Goal: Transaction & Acquisition: Purchase product/service

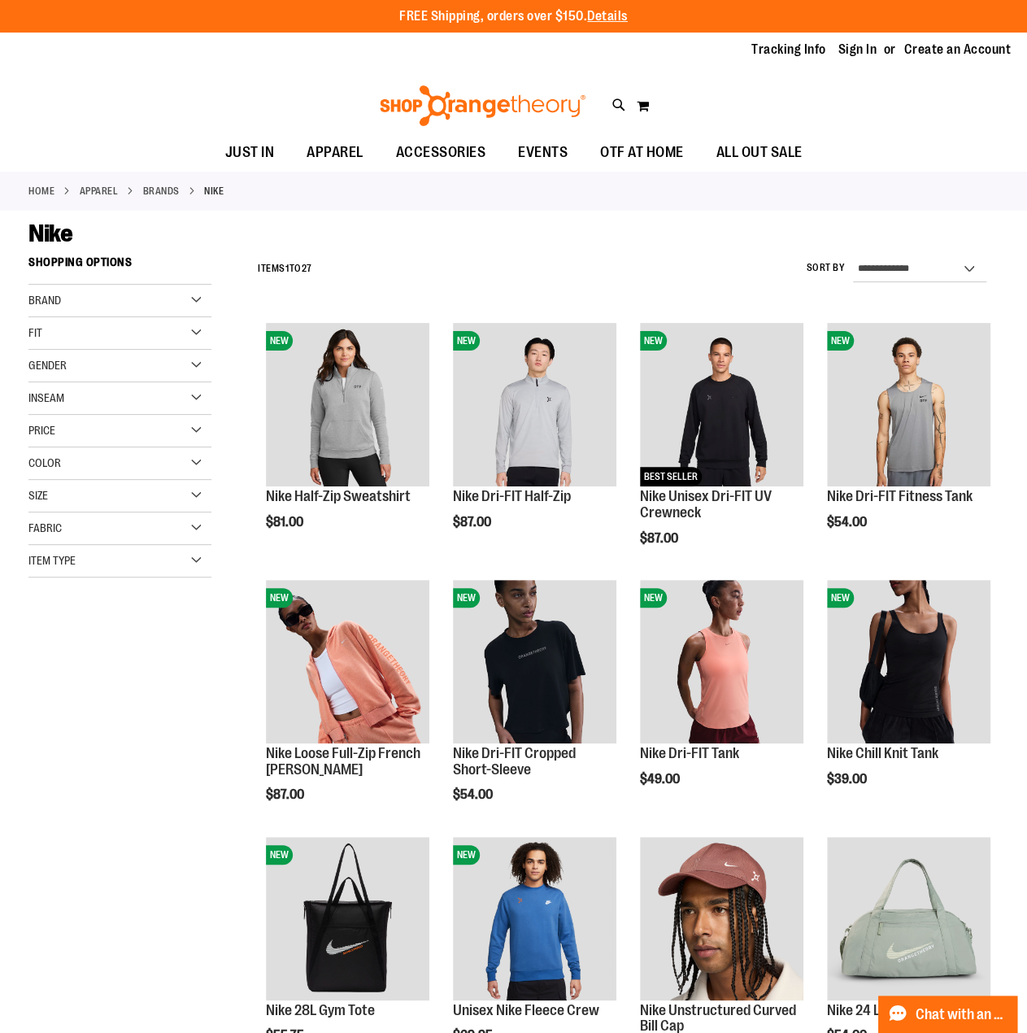
click at [60, 360] on span "Gender" at bounding box center [47, 365] width 38 height 13
click at [41, 396] on link "Men 4 items" at bounding box center [112, 398] width 176 height 17
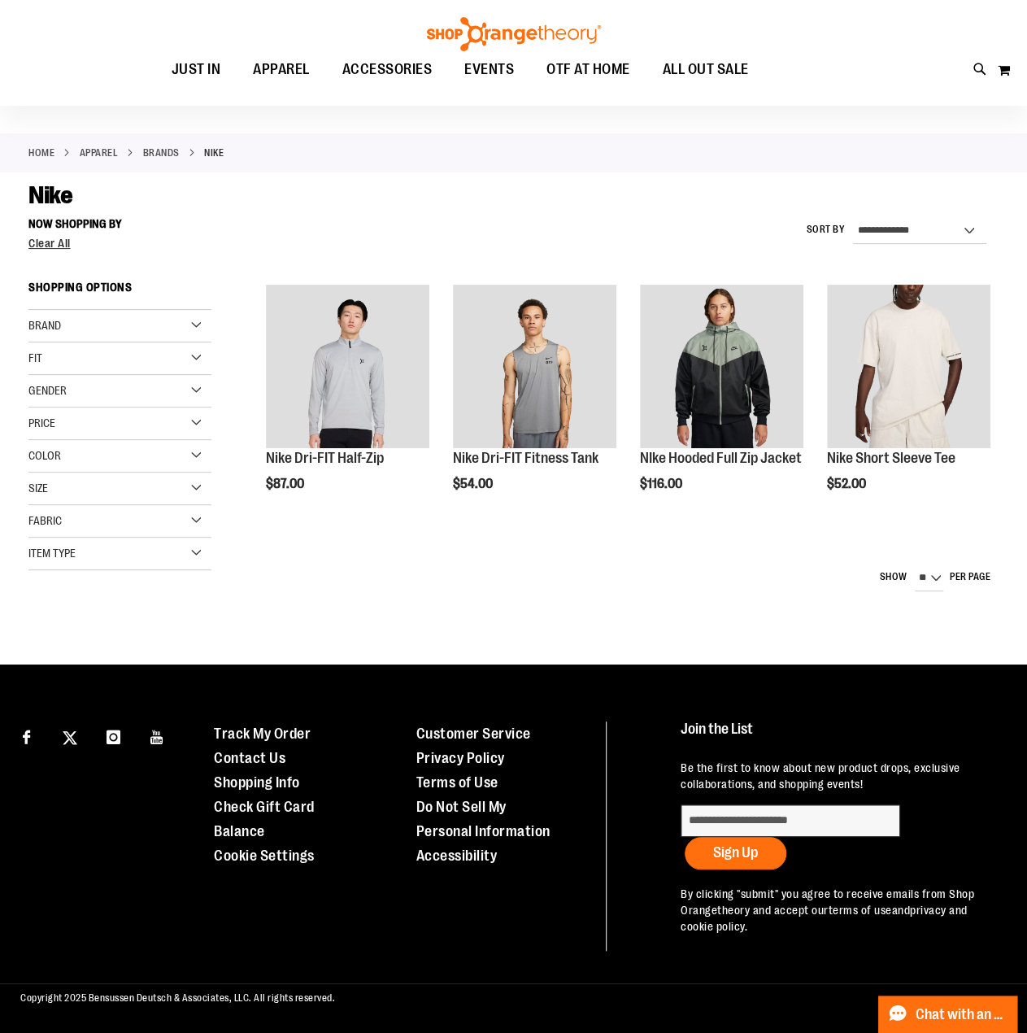
scroll to position [117, 0]
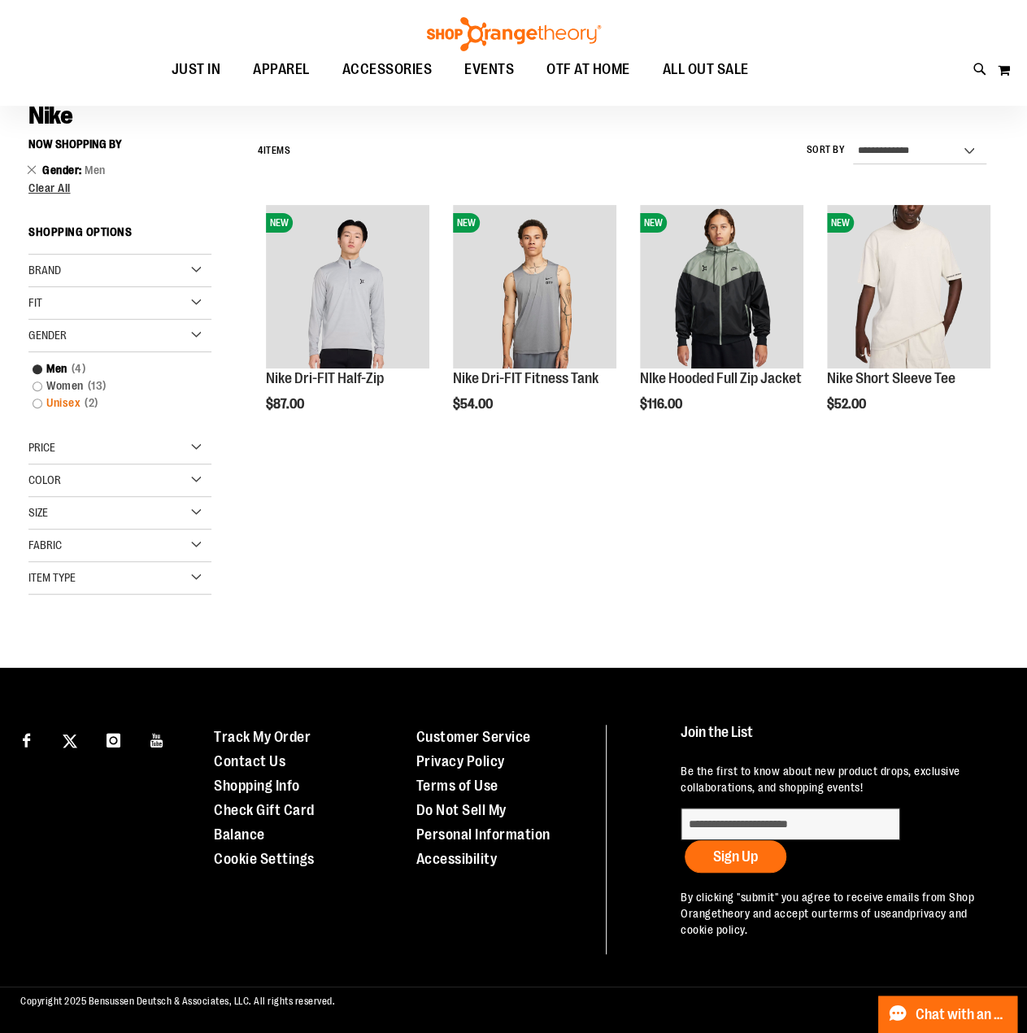
click at [37, 401] on link "Unisex 2 items" at bounding box center [112, 402] width 176 height 17
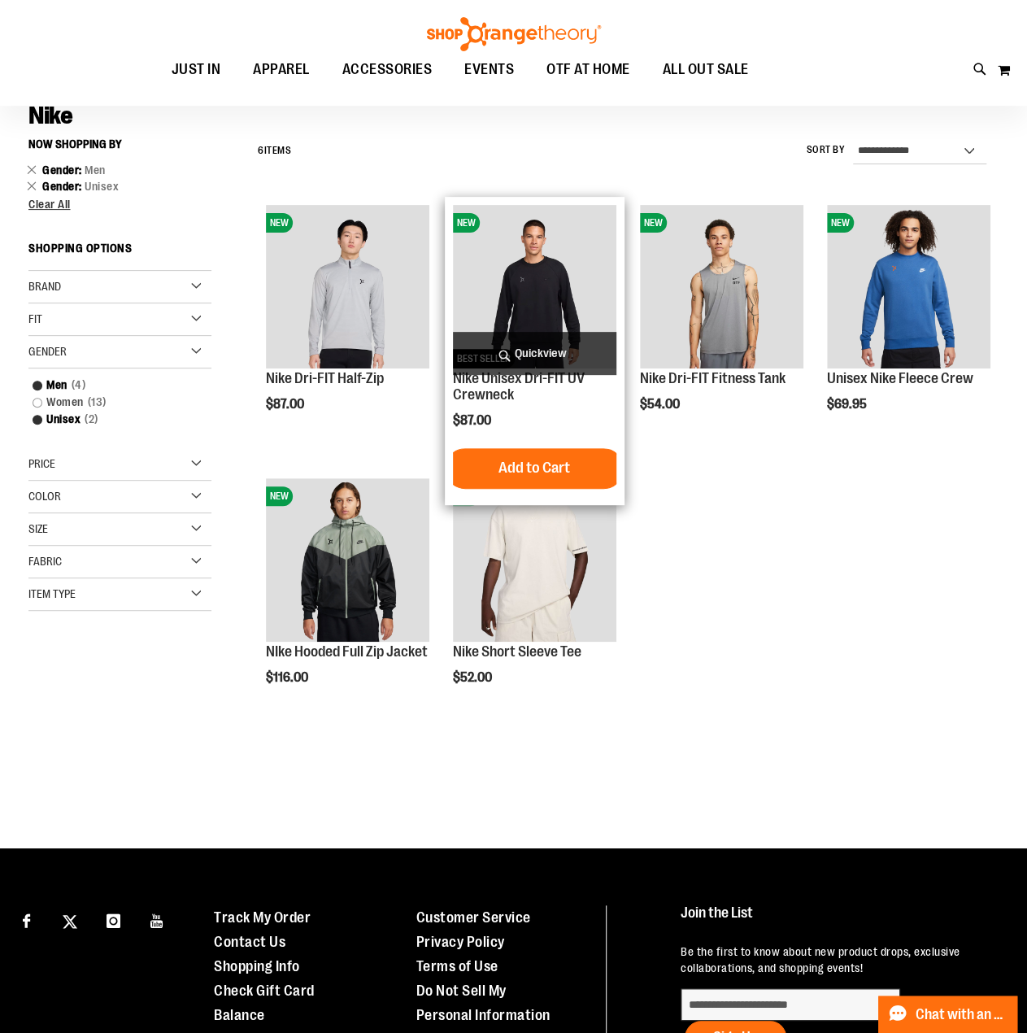
click at [533, 298] on img "product" at bounding box center [534, 286] width 163 height 163
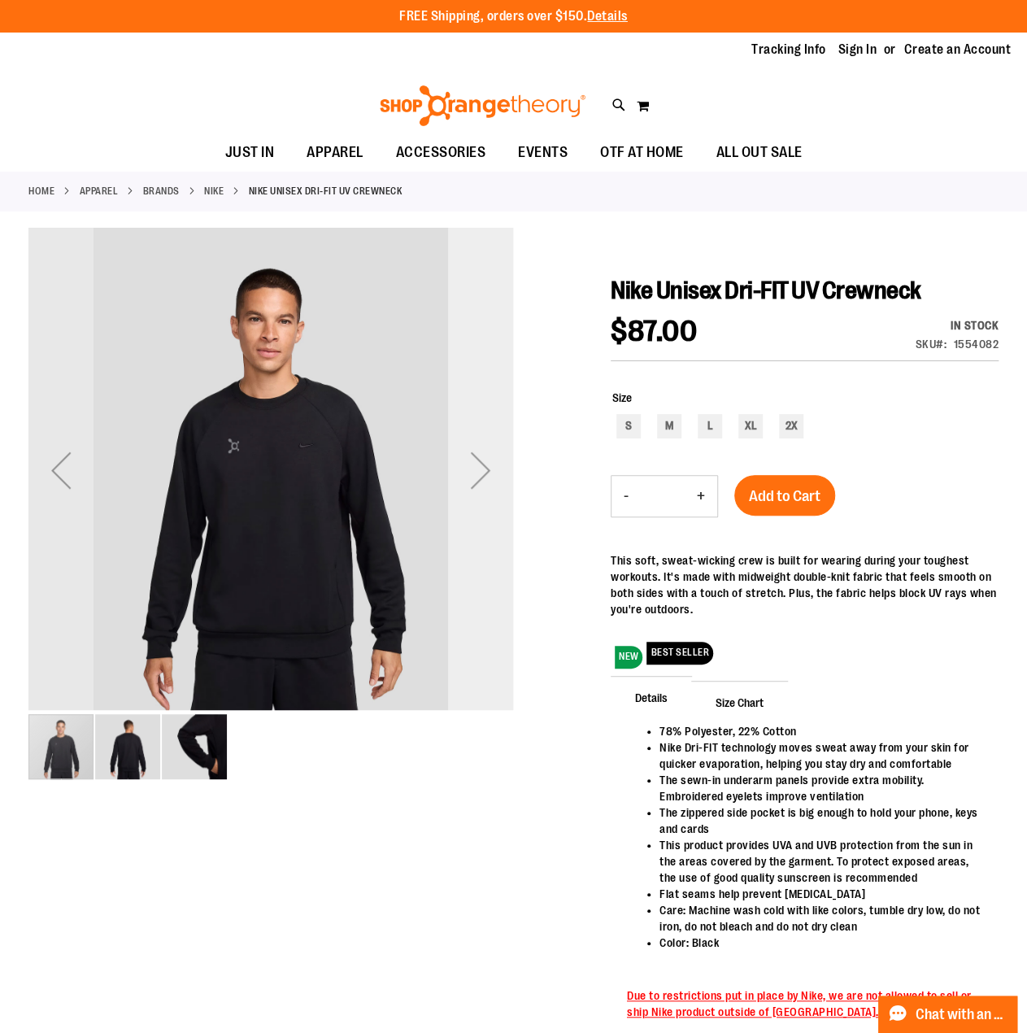
click at [477, 468] on div "Next" at bounding box center [480, 470] width 65 height 65
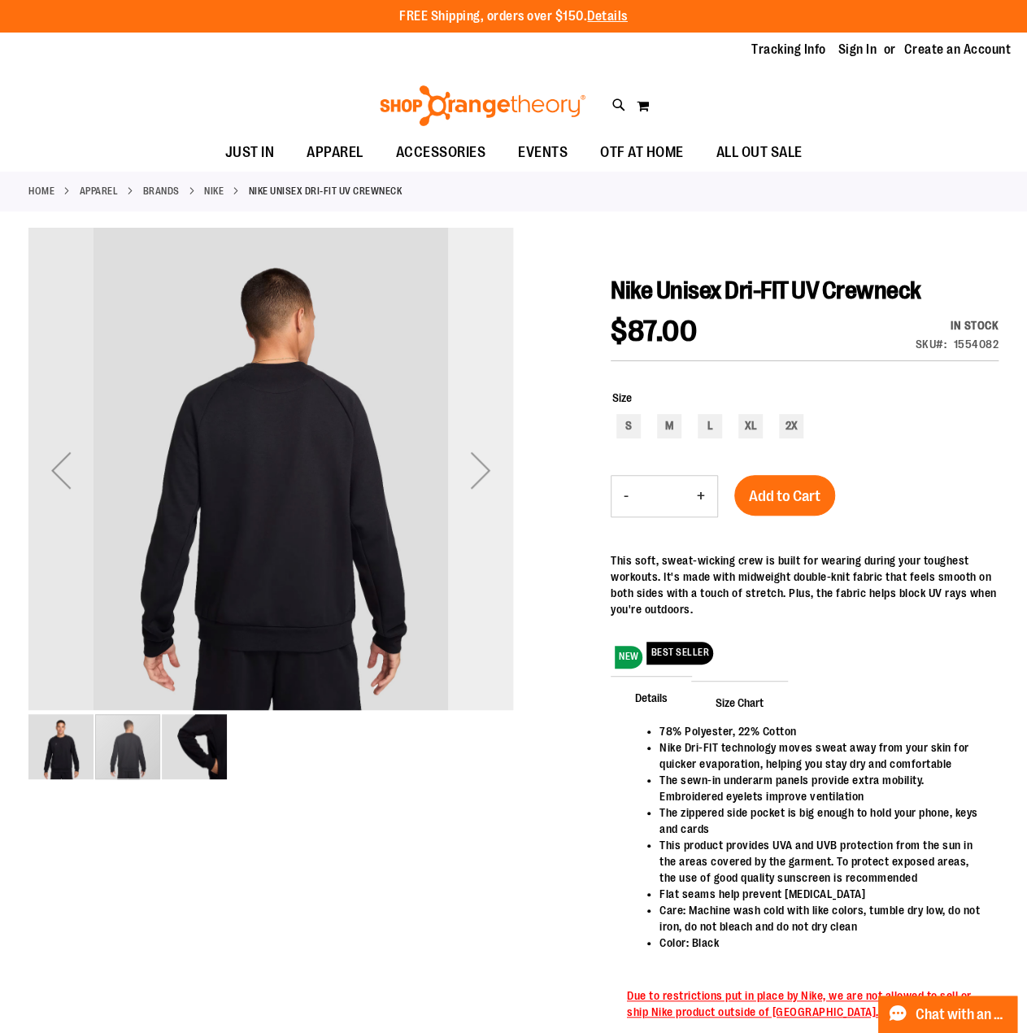
click at [477, 468] on div "Next" at bounding box center [480, 470] width 65 height 65
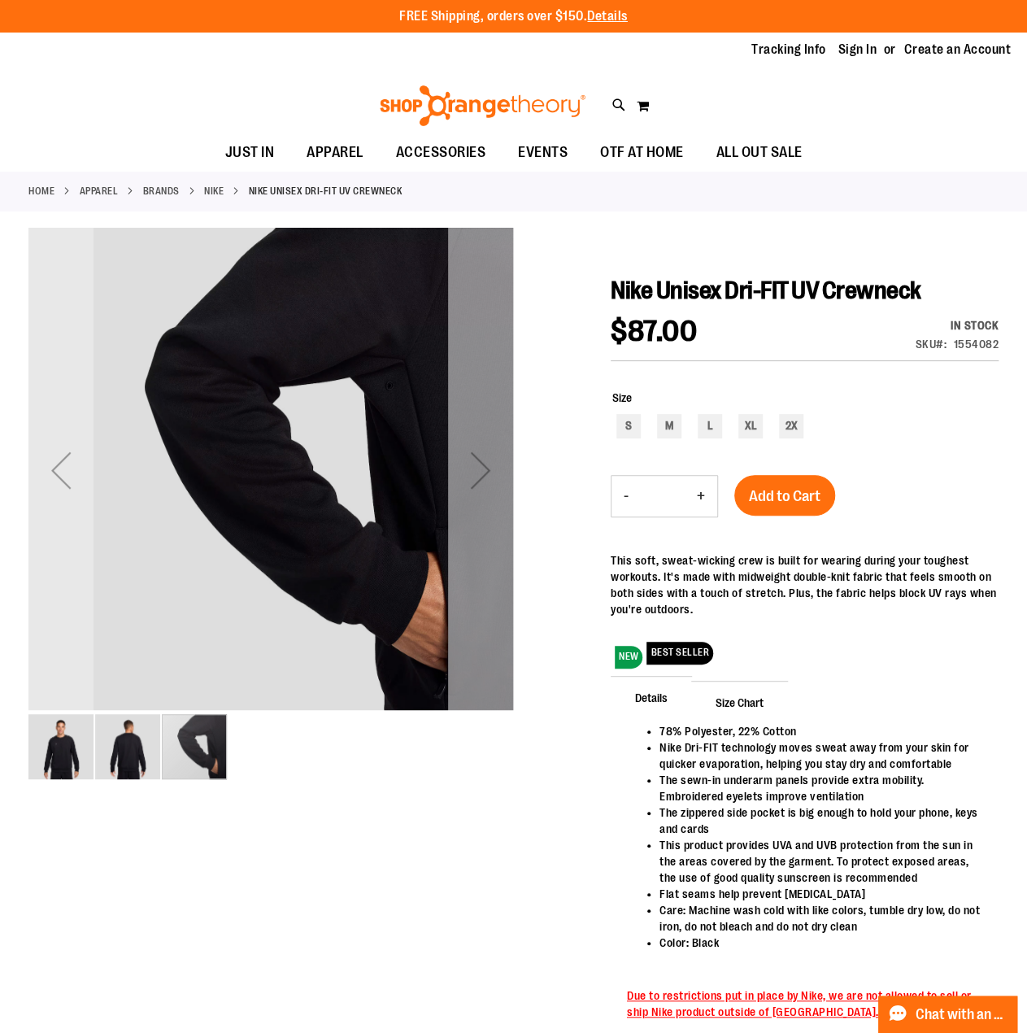
click at [477, 468] on div "Next" at bounding box center [480, 470] width 65 height 65
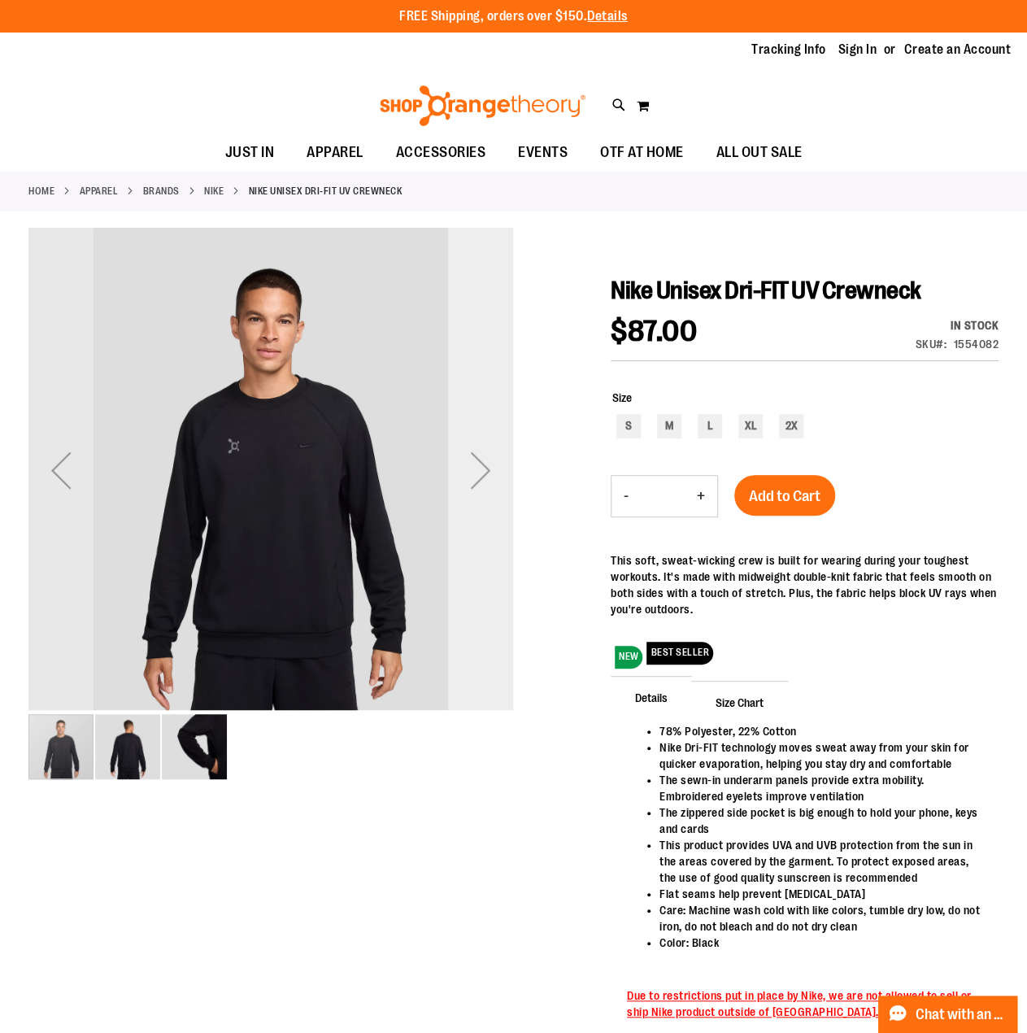
click at [477, 468] on div "Next" at bounding box center [480, 470] width 65 height 65
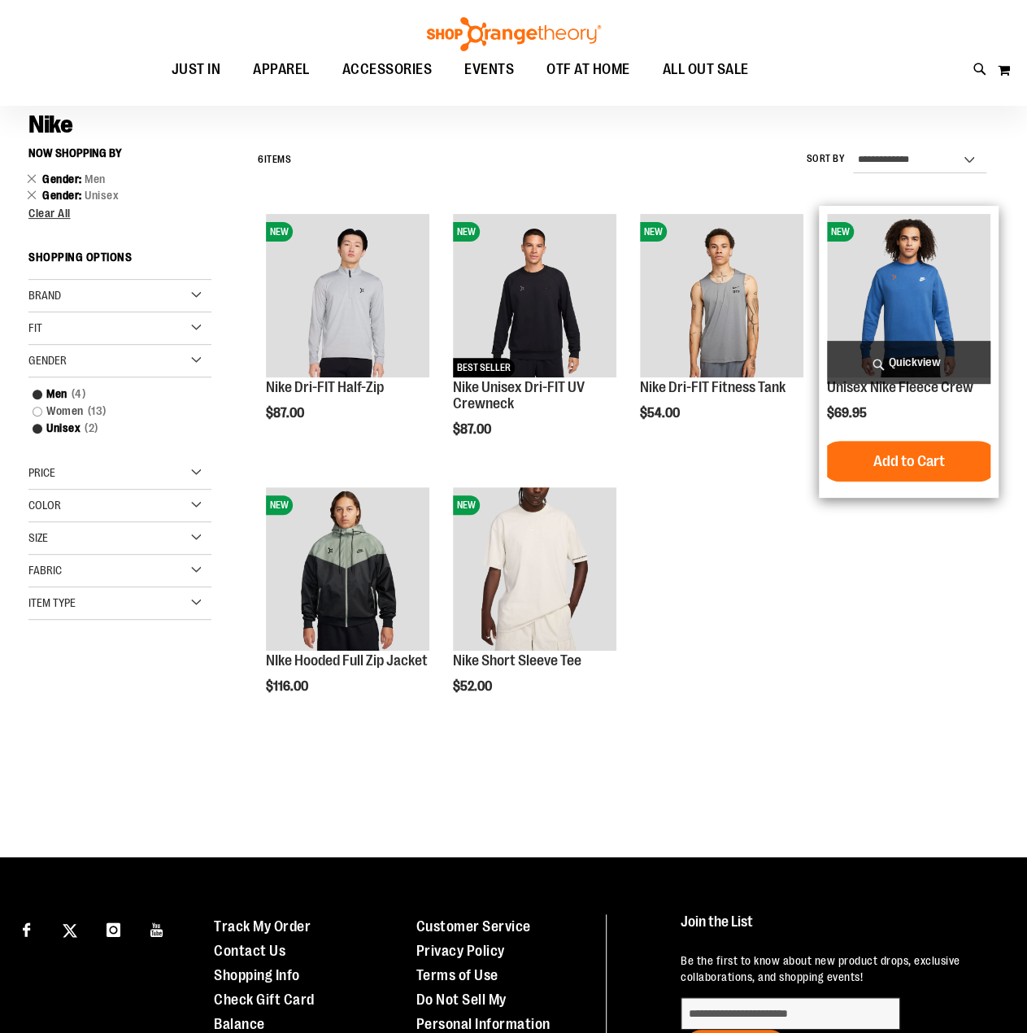
scroll to position [117, 0]
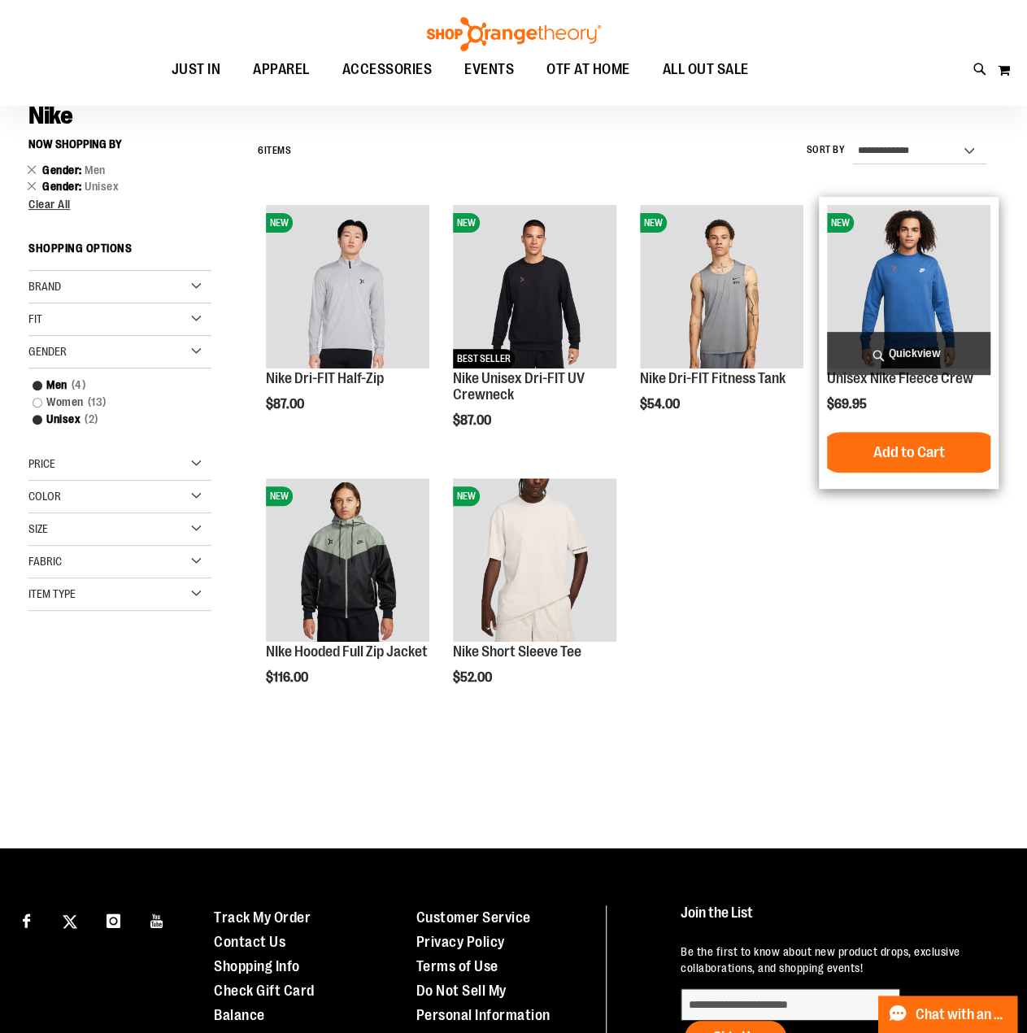
click at [922, 259] on img "product" at bounding box center [908, 286] width 163 height 163
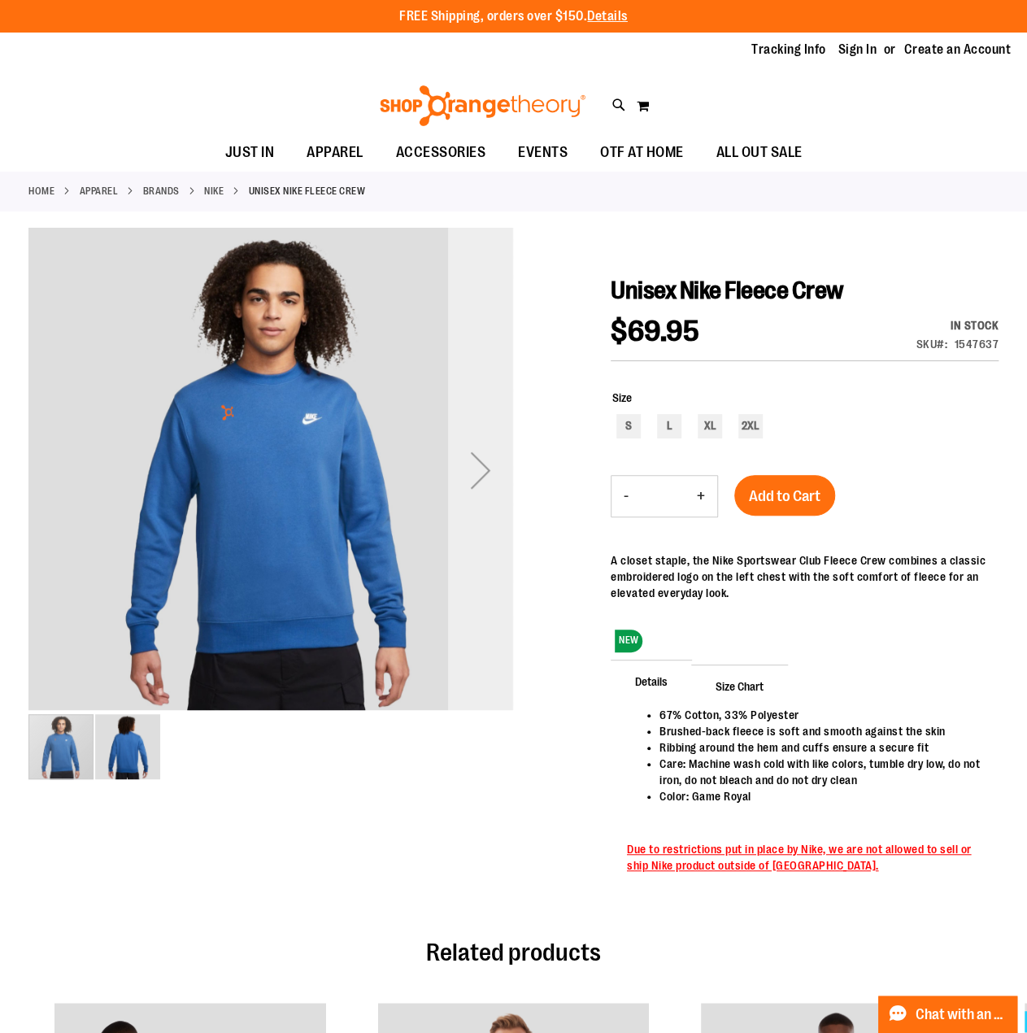
click at [481, 459] on div "Next" at bounding box center [480, 470] width 65 height 65
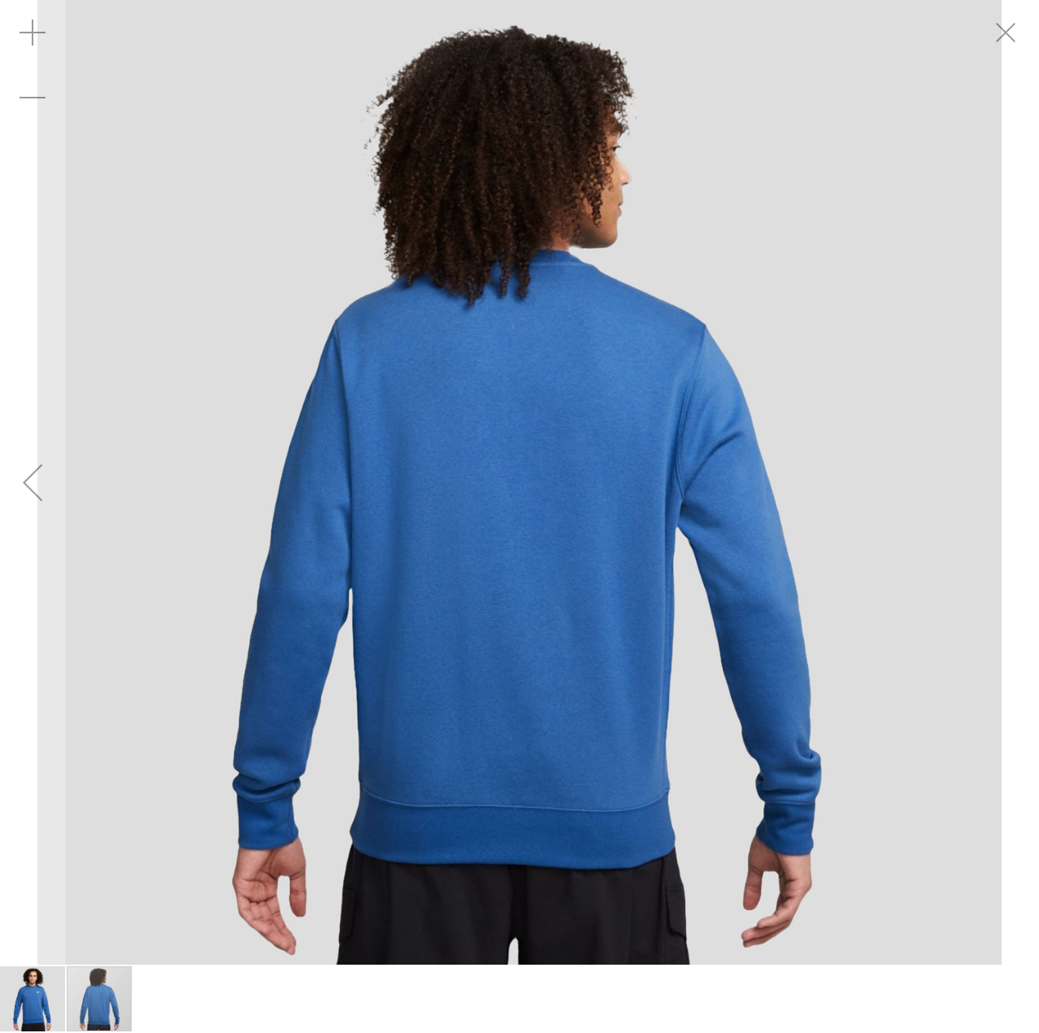
click at [33, 1008] on img "image 1 of 2" at bounding box center [32, 998] width 65 height 65
